Goal: Browse casually

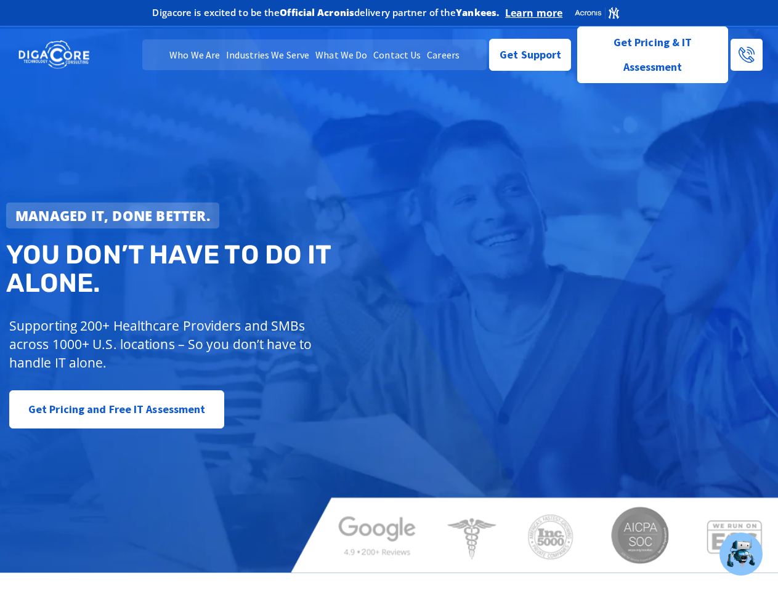
click at [113, 216] on strong "Managed IT, done better." at bounding box center [112, 215] width 195 height 18
